Goal: Find specific page/section: Find specific page/section

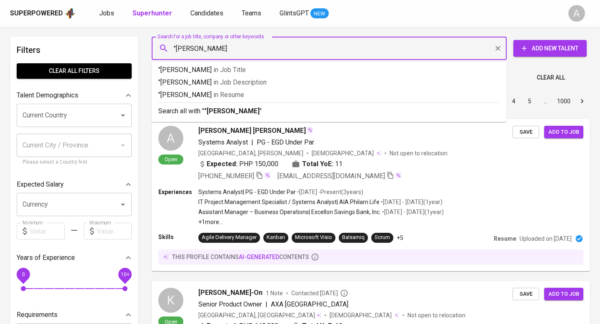
type input ""githa herlia""
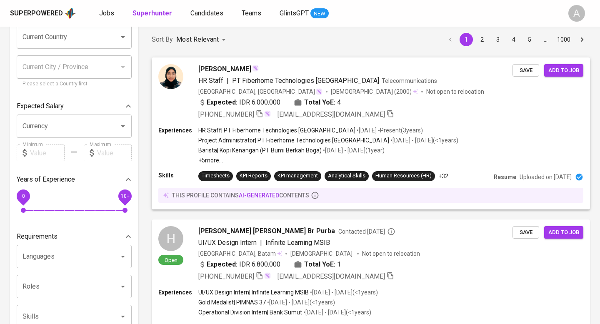
scroll to position [78, 0]
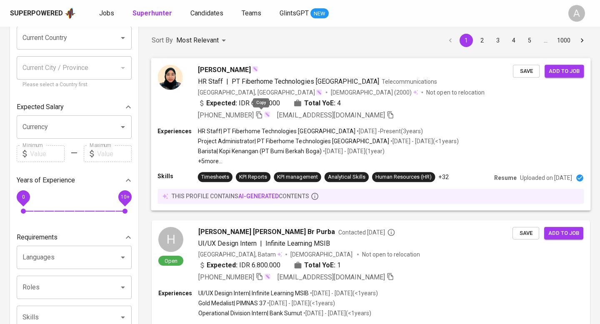
click at [262, 114] on icon "button" at bounding box center [259, 114] width 6 height 7
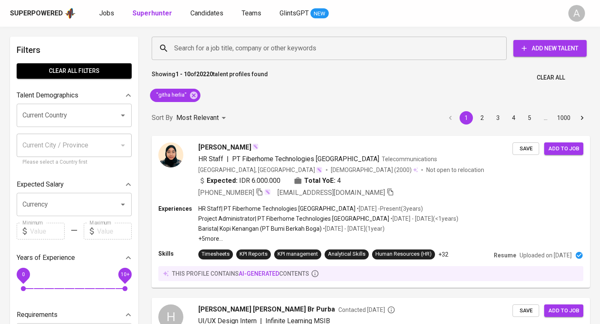
click at [553, 77] on span "Clear All" at bounding box center [551, 78] width 28 height 10
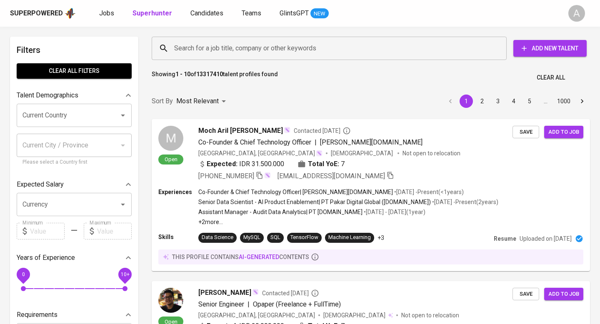
click at [312, 50] on input "Search for a job title, company or other keywords" at bounding box center [331, 48] width 319 height 16
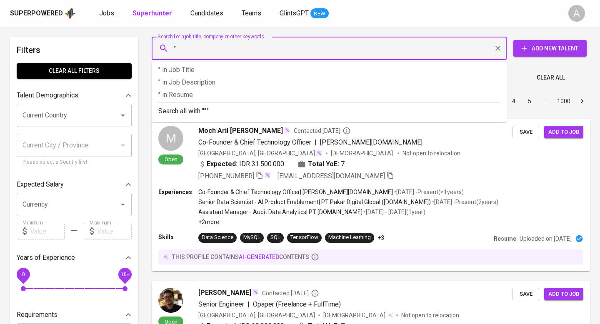
paste input "Sinta Devi Lamusu"
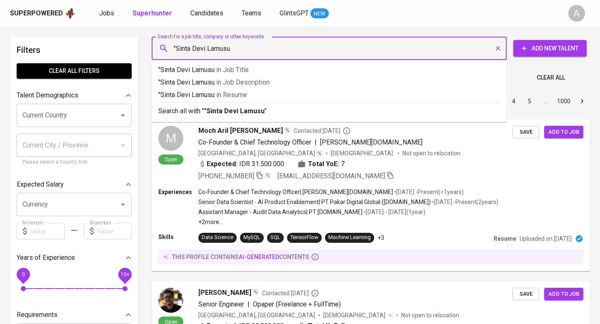
type input ""Sinta Devi Lamusu""
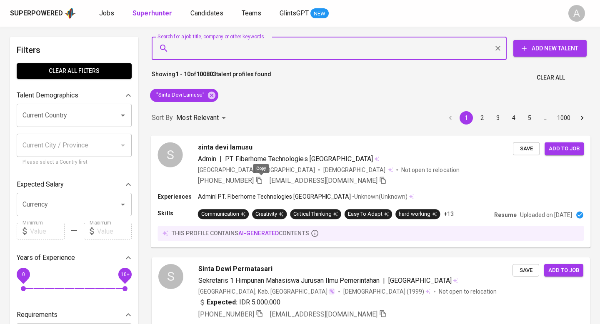
click at [263, 182] on icon "button" at bounding box center [260, 180] width 8 height 8
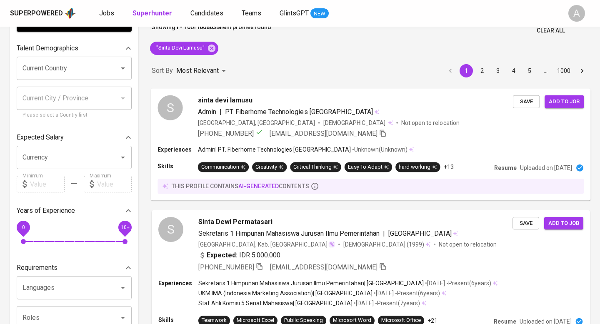
scroll to position [48, 0]
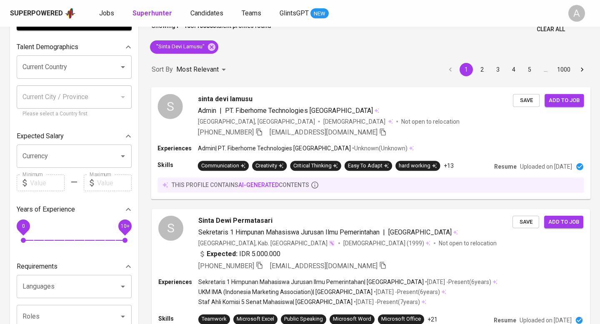
click at [556, 32] on span "Clear All" at bounding box center [551, 29] width 28 height 10
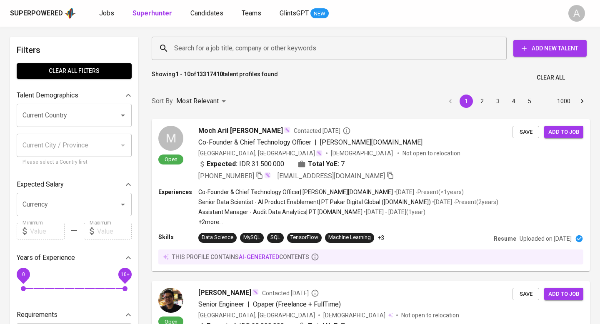
click at [319, 45] on input "Search for a job title, company or other keywords" at bounding box center [331, 48] width 319 height 16
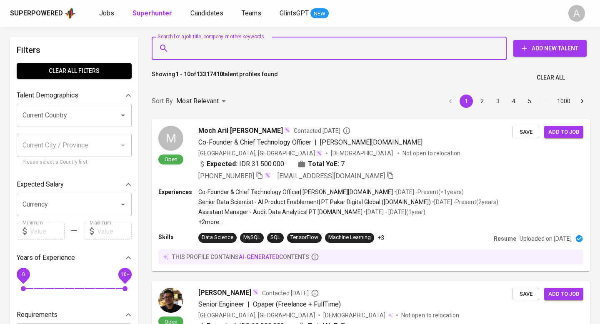
paste input "[EMAIL_ADDRESS][DOMAIN_NAME]"
type input "[EMAIL_ADDRESS][DOMAIN_NAME]"
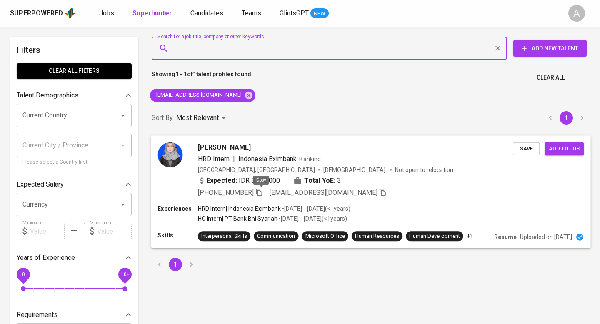
click at [261, 194] on icon "button" at bounding box center [260, 192] width 8 height 8
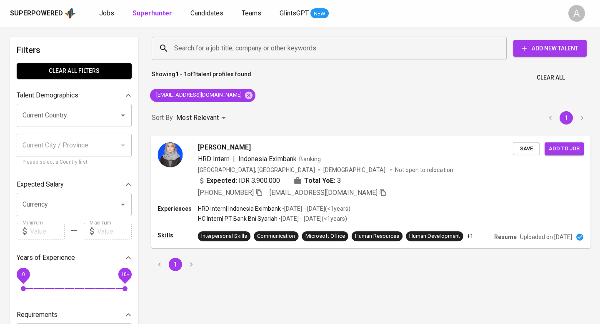
click at [548, 73] on span "Clear All" at bounding box center [551, 78] width 28 height 10
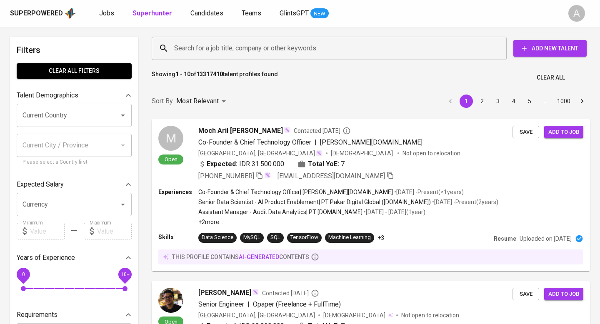
click at [332, 53] on input "Search for a job title, company or other keywords" at bounding box center [331, 48] width 319 height 16
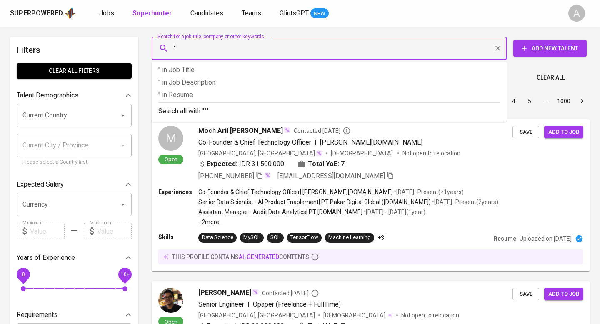
paste input "Lestari Widya Utami"
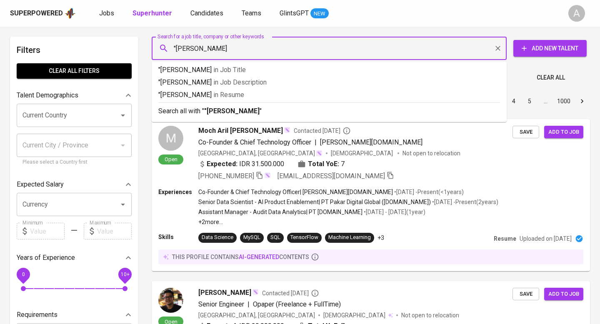
type input ""Lestari Widya Utami""
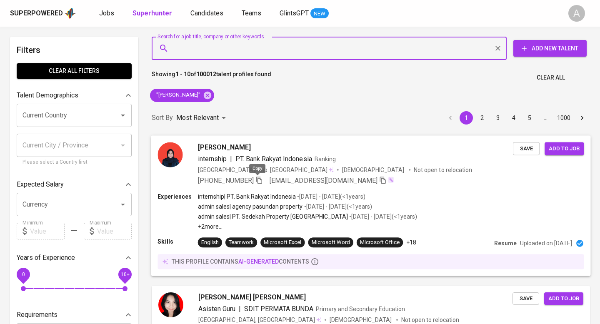
click at [257, 178] on icon "button" at bounding box center [259, 180] width 6 height 7
